Goal: Task Accomplishment & Management: Complete application form

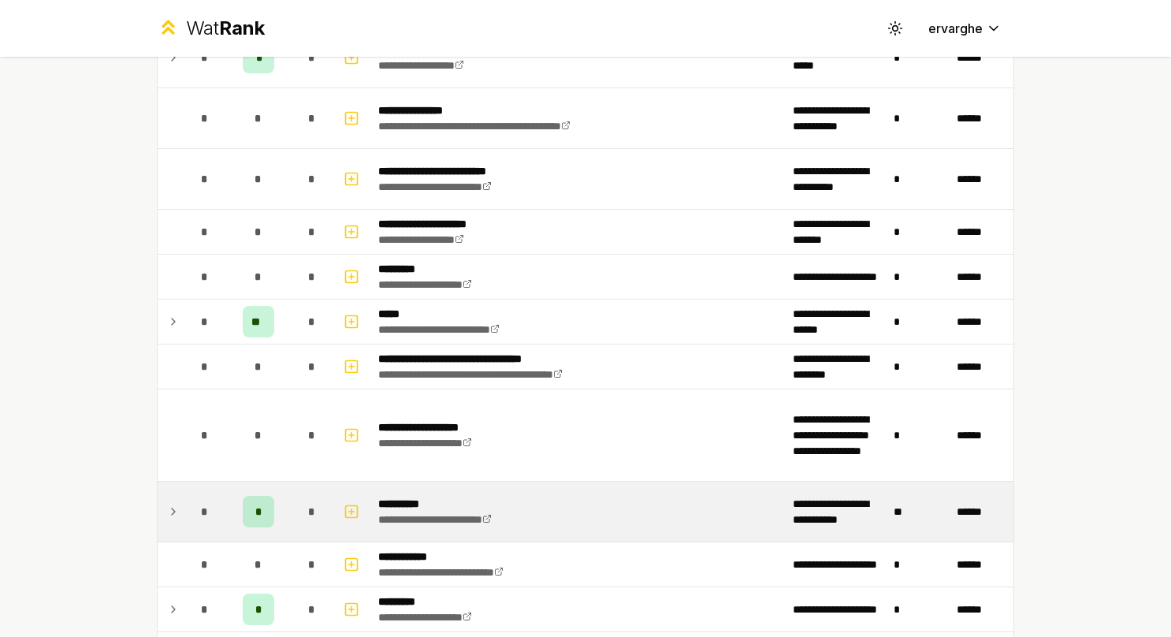
click at [193, 522] on td "*" at bounding box center [205, 511] width 44 height 60
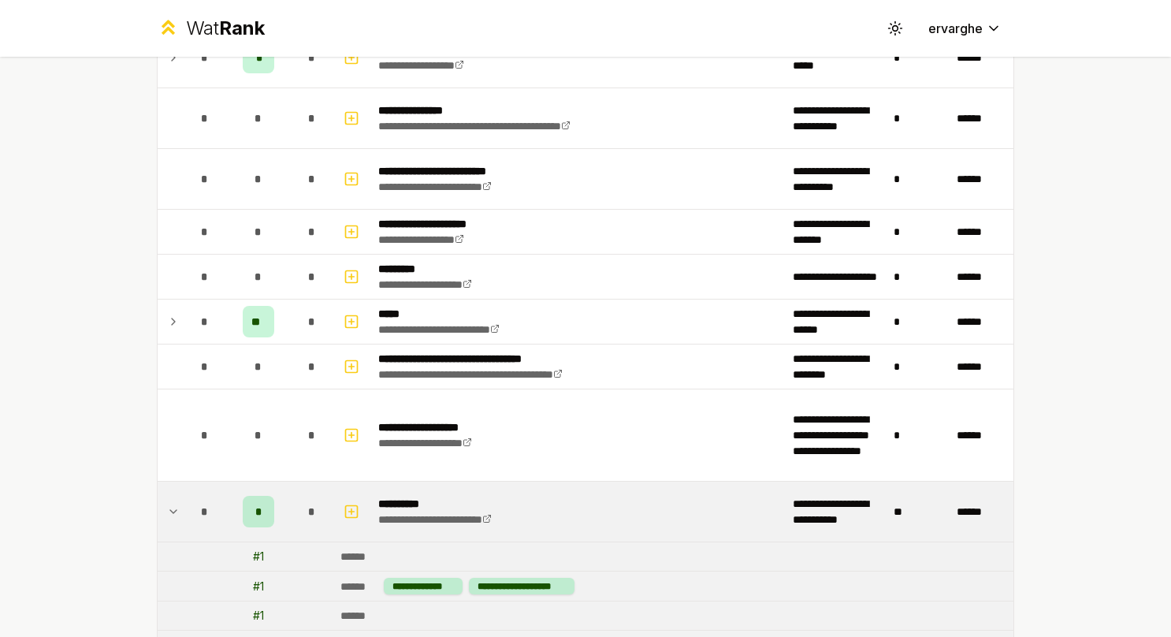
scroll to position [1103, 0]
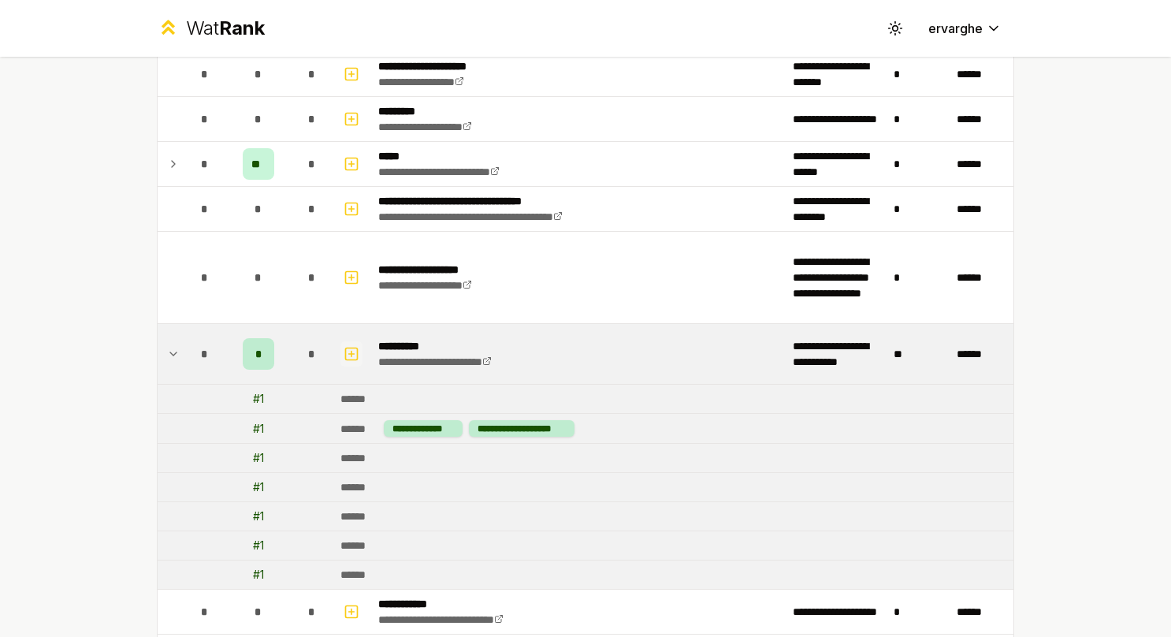
click at [348, 344] on icon "button" at bounding box center [351, 353] width 16 height 19
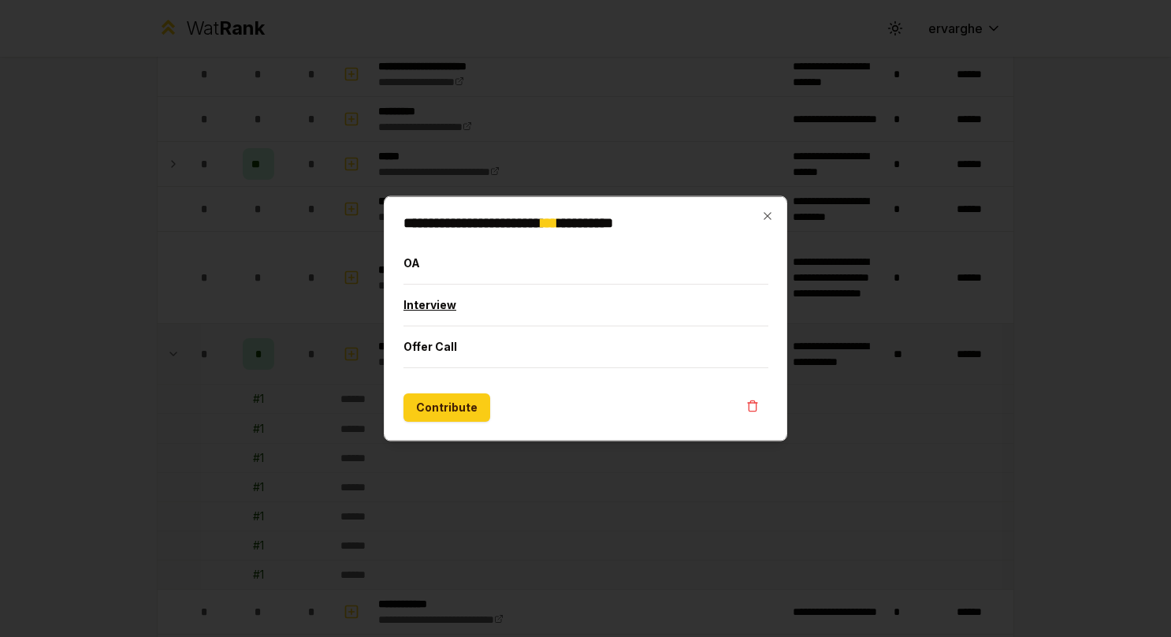
click at [466, 312] on button "Interview" at bounding box center [585, 304] width 365 height 41
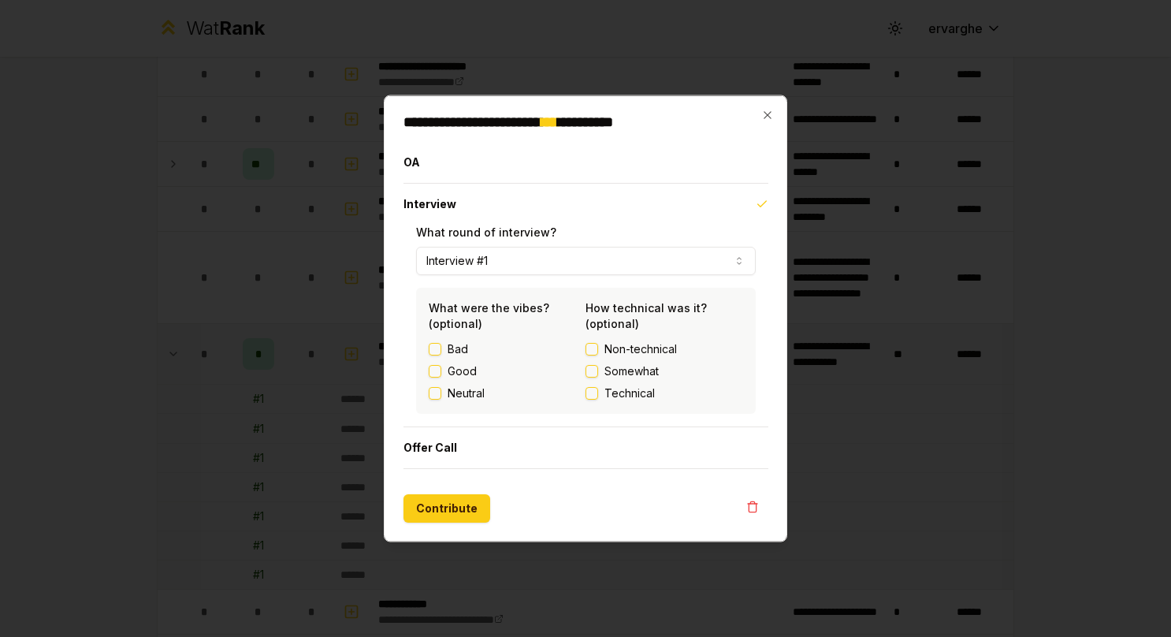
click at [506, 260] on button "Interview #1" at bounding box center [586, 261] width 340 height 28
click at [592, 217] on button "Interview" at bounding box center [585, 204] width 365 height 41
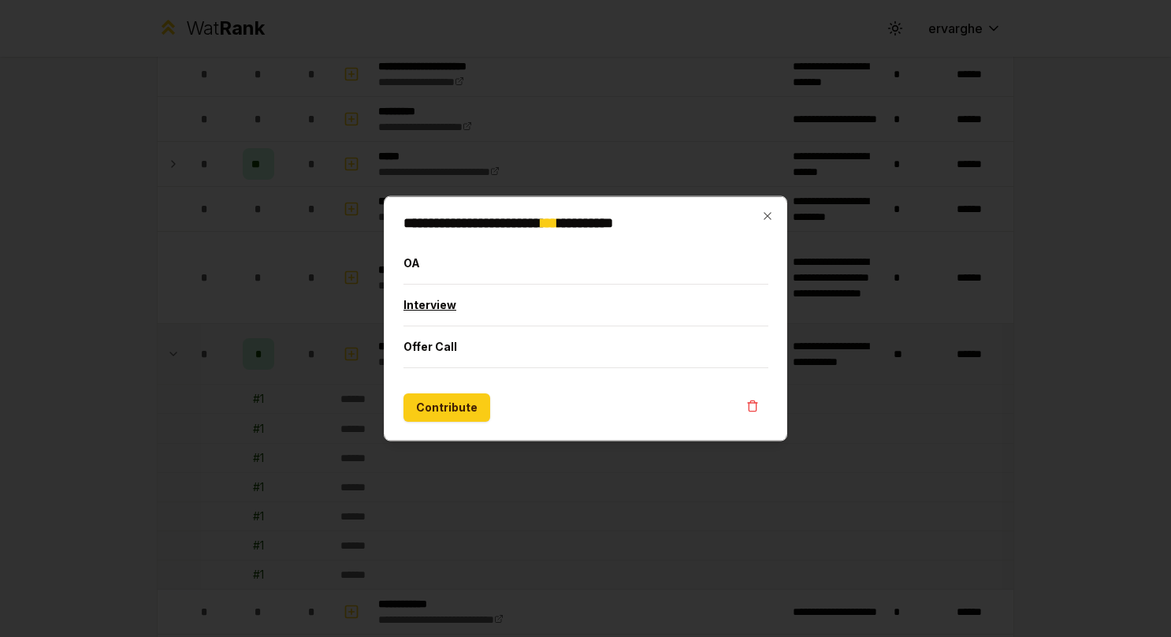
click at [529, 308] on button "Interview" at bounding box center [585, 304] width 365 height 41
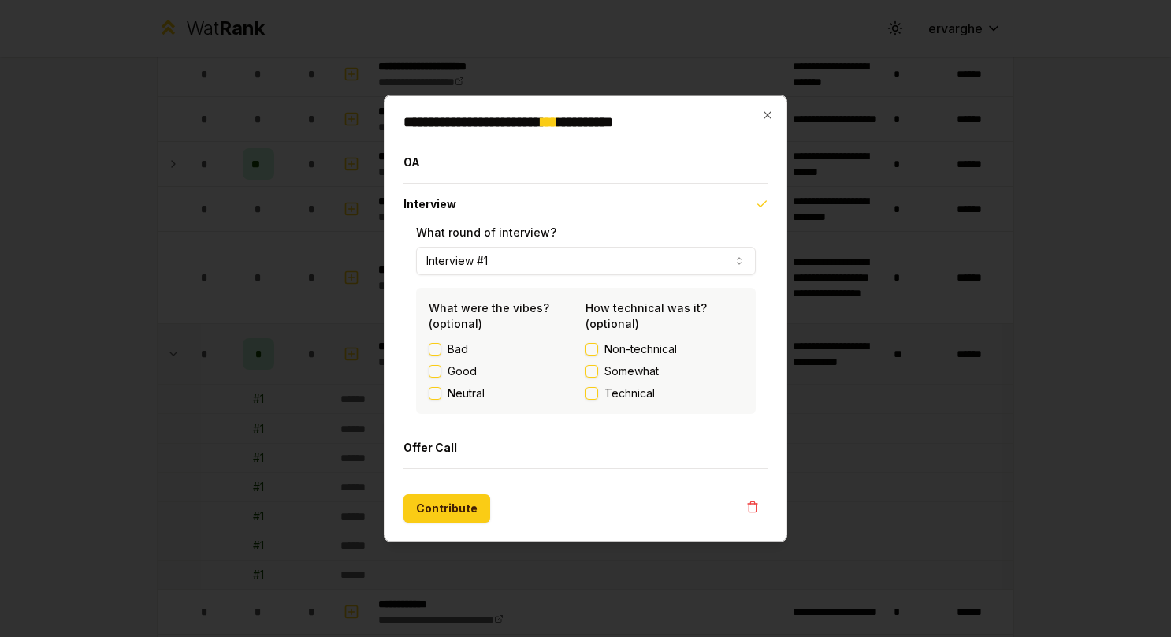
click at [563, 271] on button "Interview #1" at bounding box center [586, 261] width 340 height 28
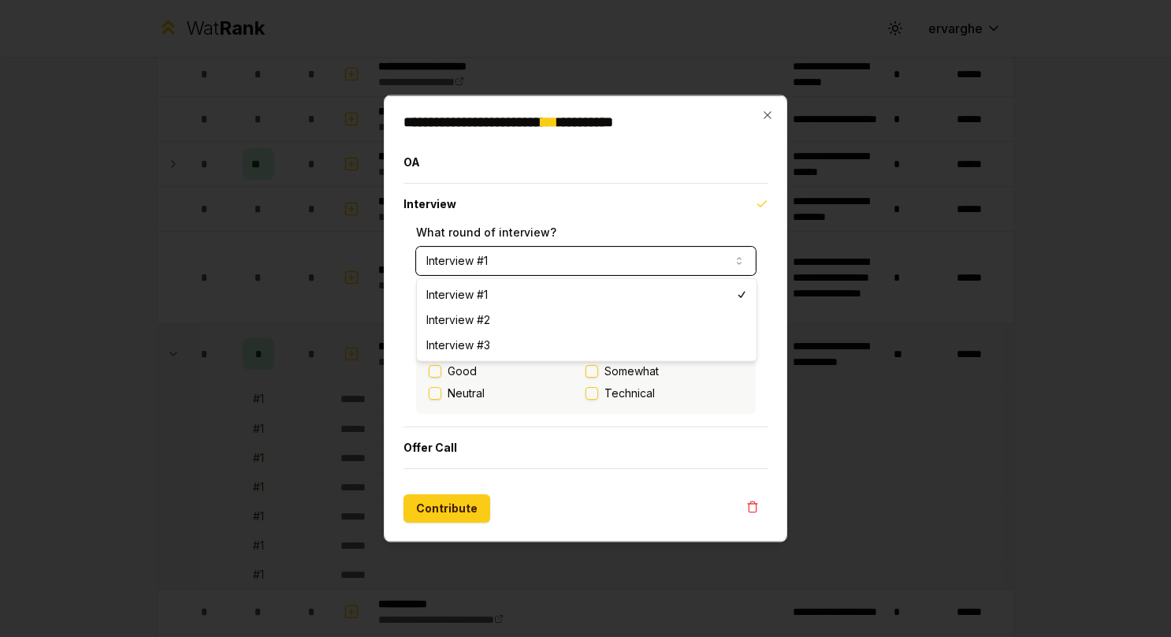
click at [391, 312] on div "**********" at bounding box center [585, 318] width 403 height 447
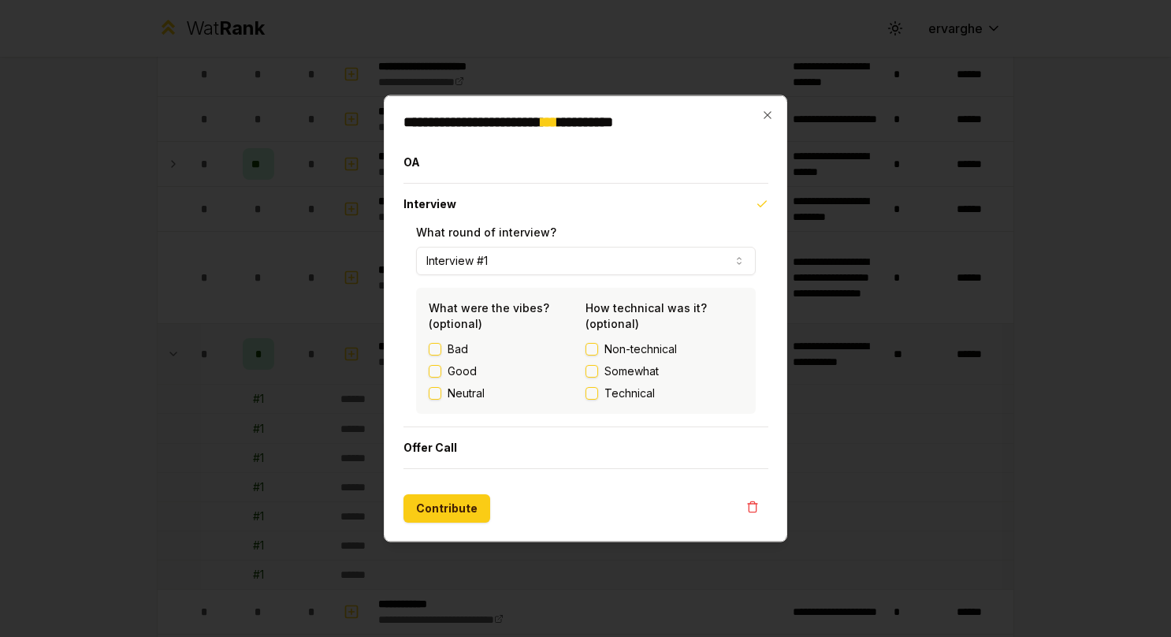
click at [641, 388] on span "Technical" at bounding box center [629, 393] width 50 height 16
click at [598, 388] on button "Technical" at bounding box center [591, 393] width 13 height 13
click at [465, 372] on label "Good" at bounding box center [461, 371] width 29 height 16
click at [441, 372] on button "Good" at bounding box center [435, 371] width 13 height 13
click at [471, 446] on button "Offer Call" at bounding box center [585, 447] width 365 height 41
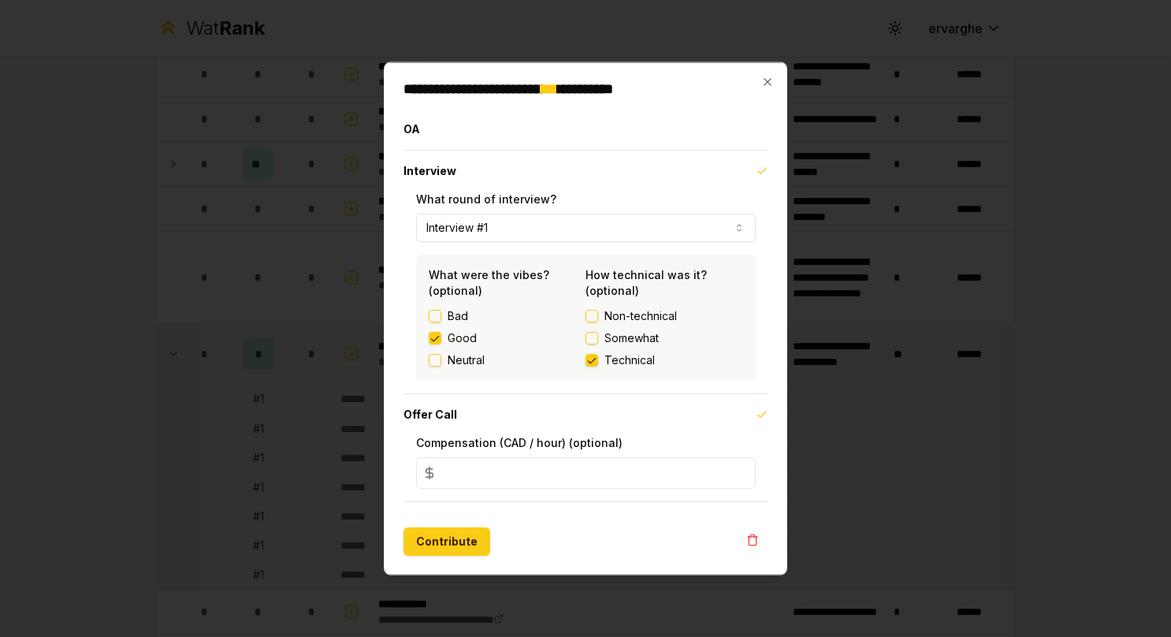
click at [495, 462] on input "*" at bounding box center [586, 473] width 340 height 32
click at [754, 541] on icon "button" at bounding box center [752, 539] width 13 height 13
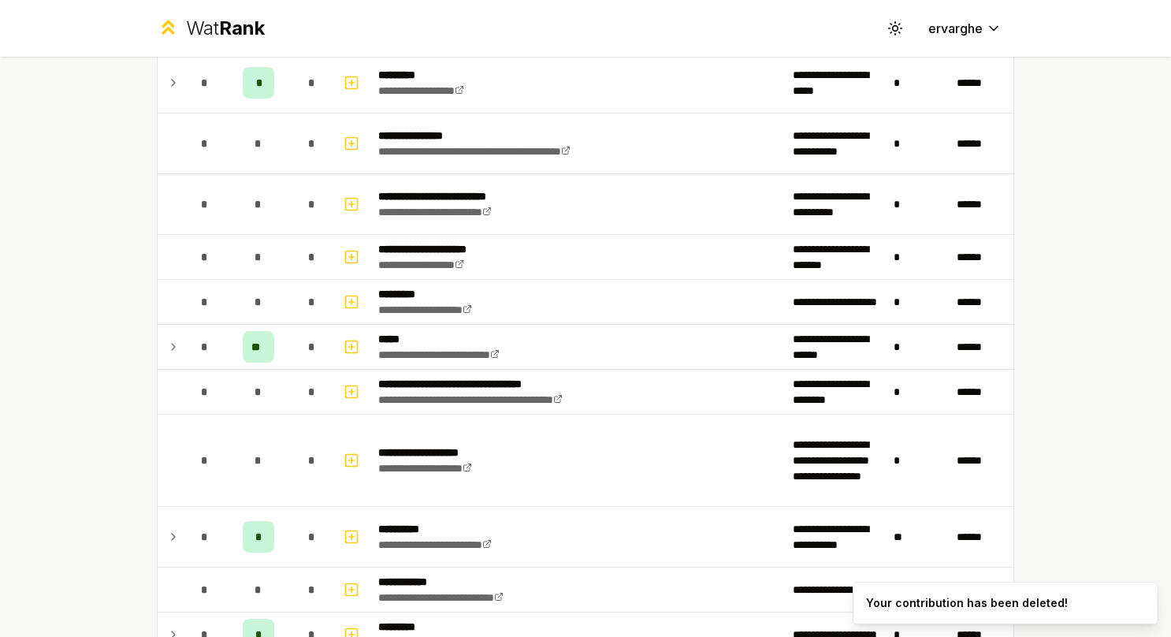
scroll to position [945, 0]
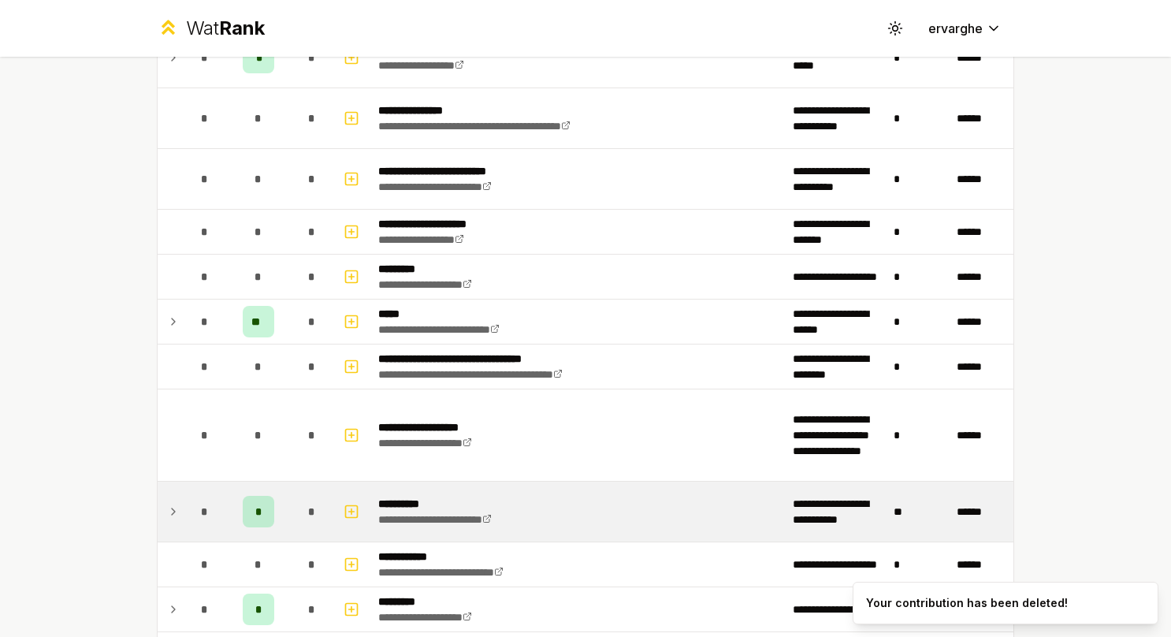
click at [173, 516] on td at bounding box center [170, 511] width 25 height 60
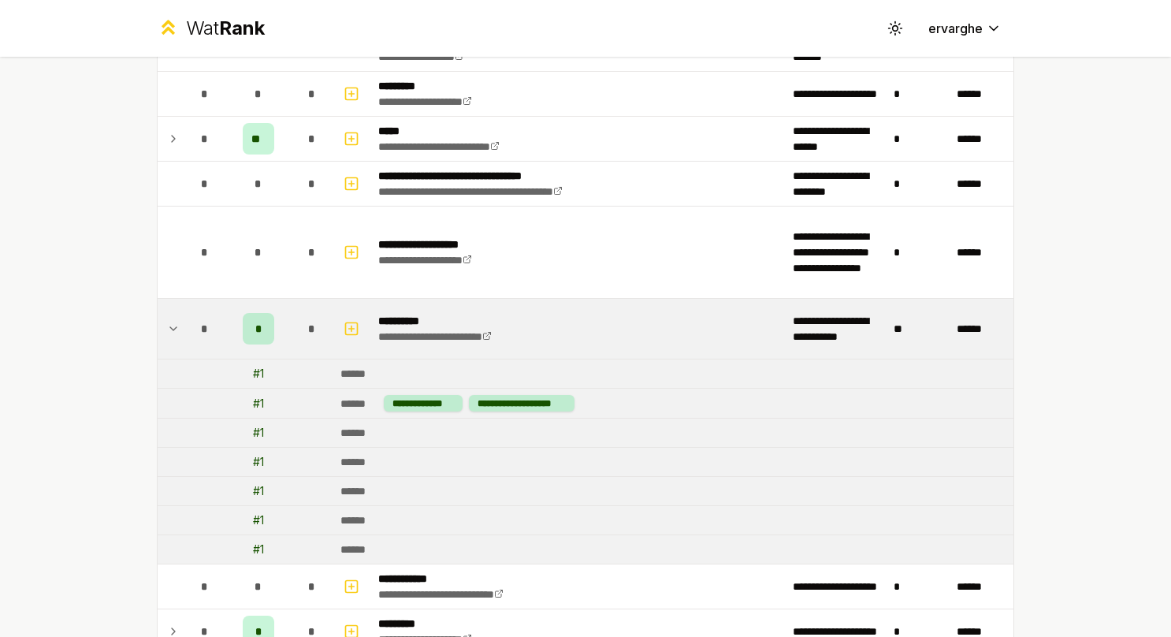
scroll to position [1182, 0]
